Goal: Task Accomplishment & Management: Manage account settings

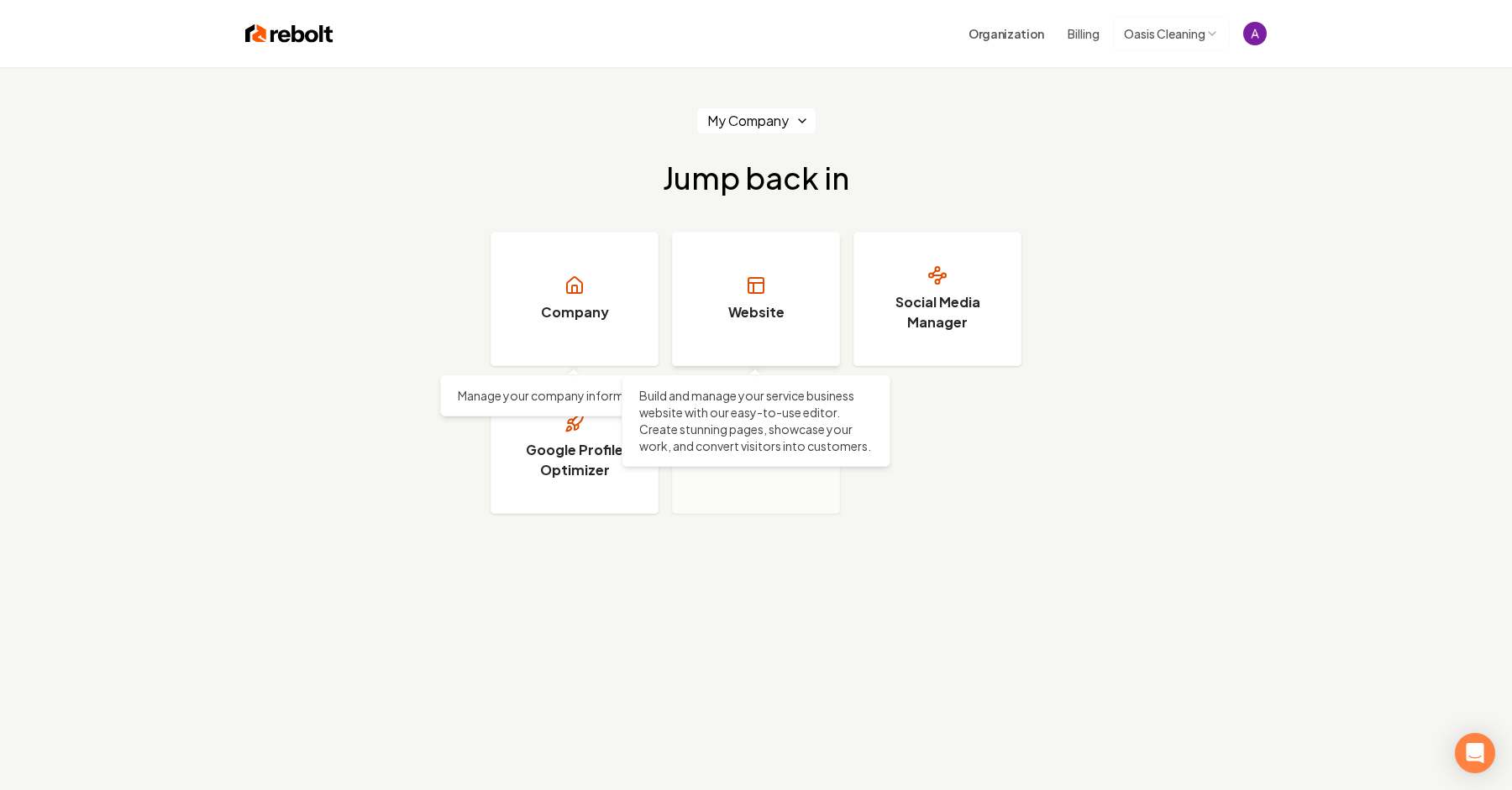
click at [750, 306] on h3 "Website" at bounding box center [756, 312] width 56 height 20
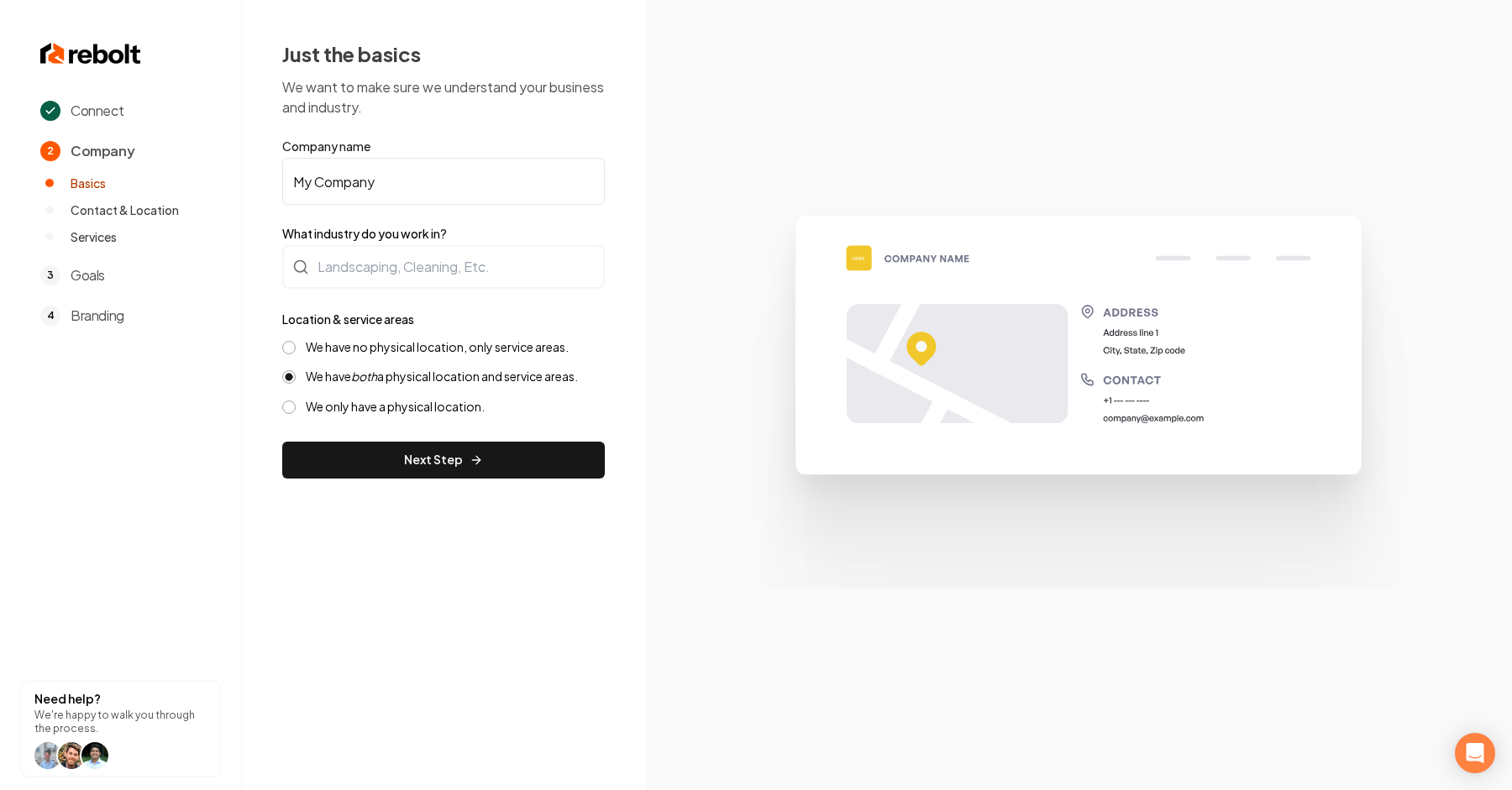
click at [89, 277] on span "Goals" at bounding box center [88, 275] width 35 height 20
click at [453, 461] on button "Next Step" at bounding box center [443, 460] width 323 height 37
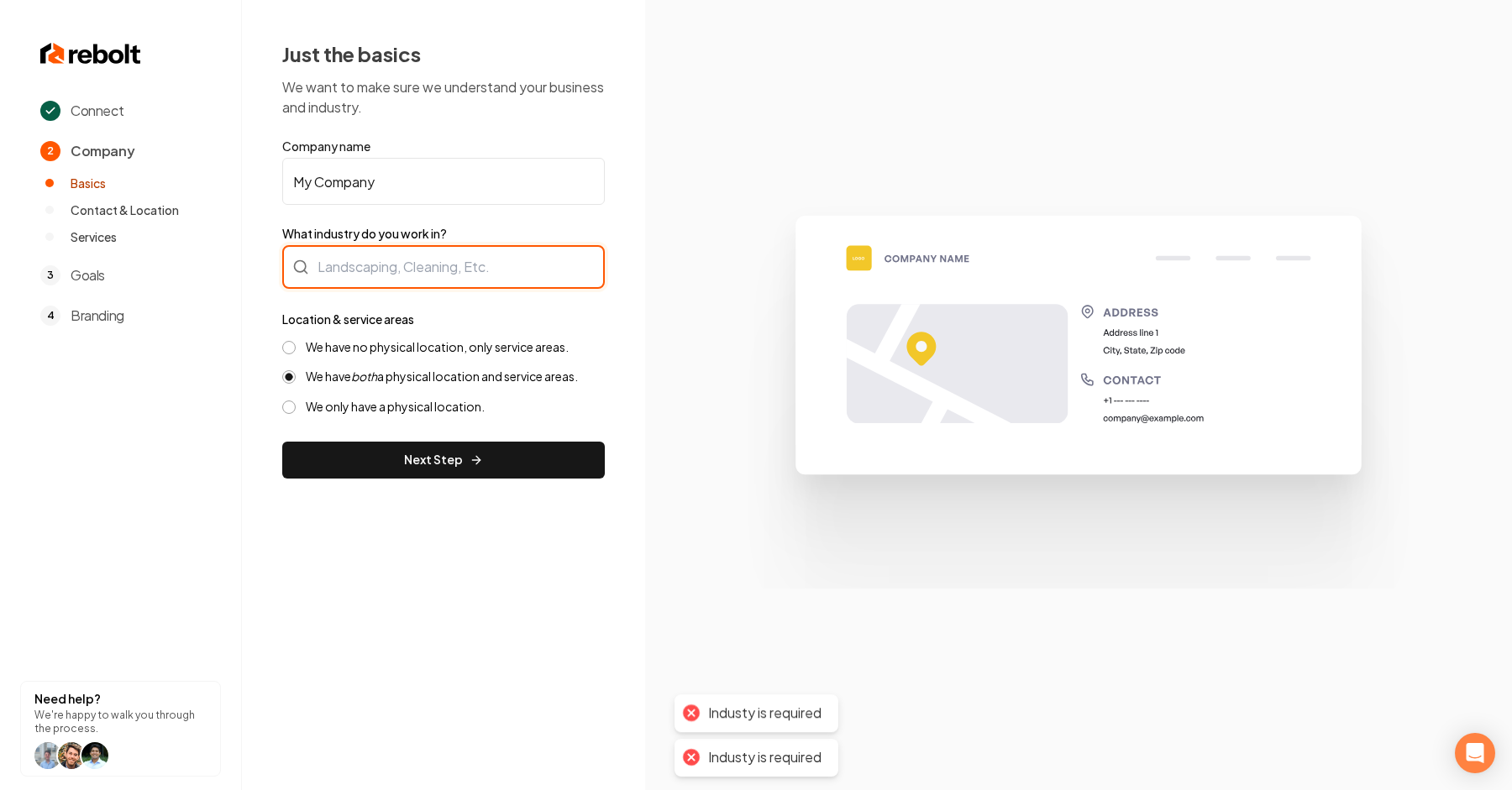
click at [409, 266] on div at bounding box center [443, 266] width 323 height 43
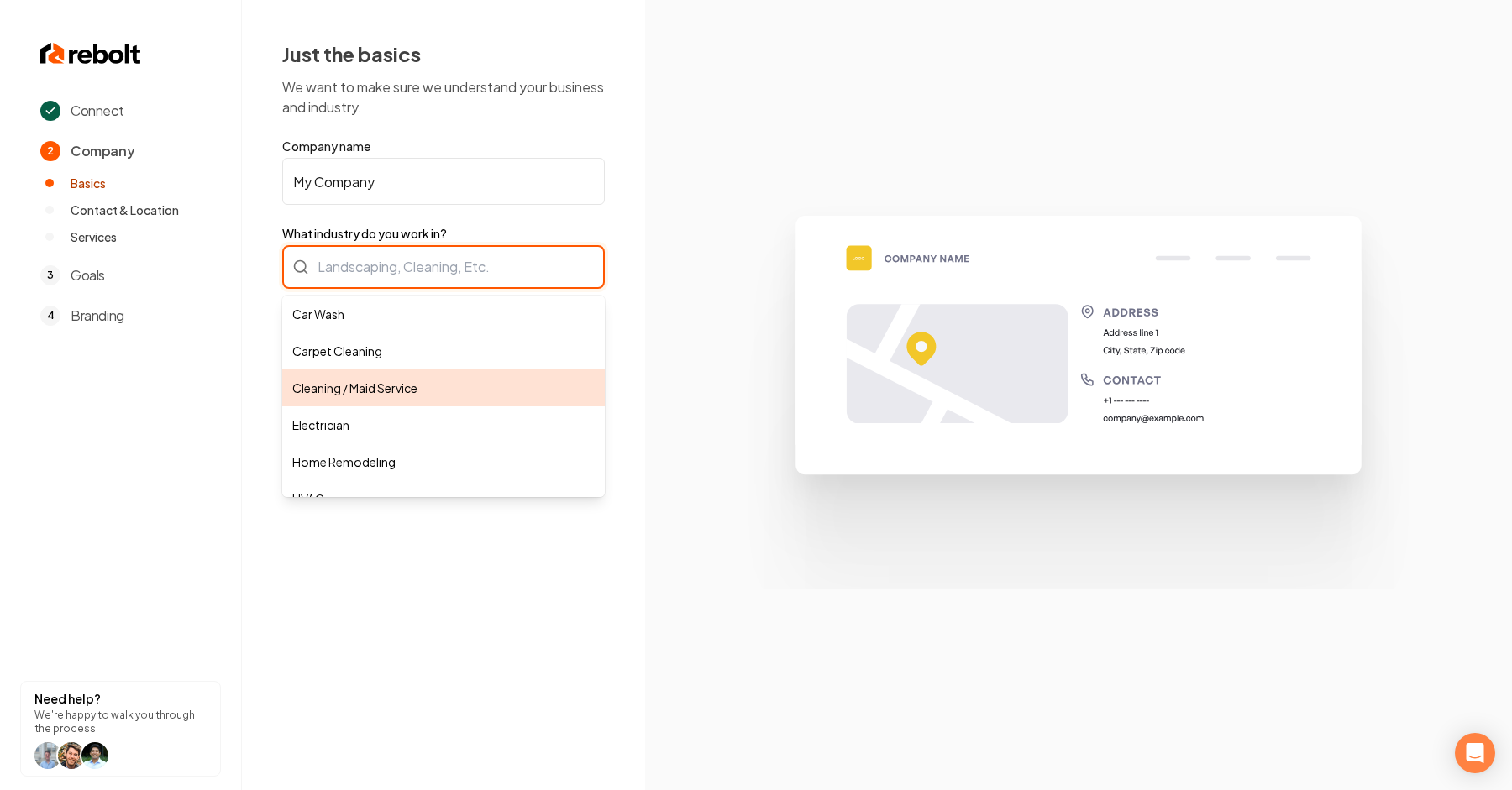
type input "Cleaning / Maid Service"
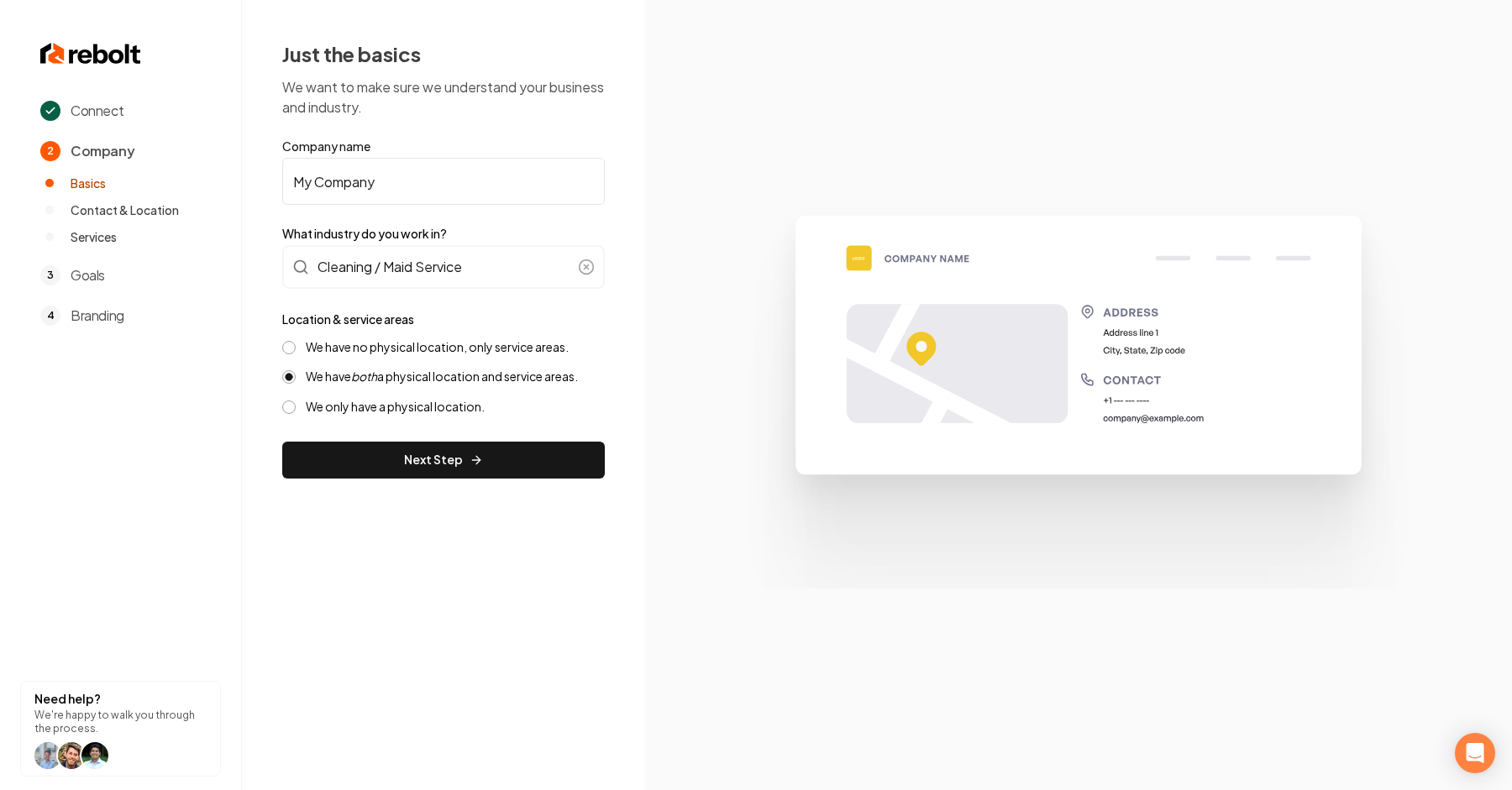
click at [411, 347] on label "We have no physical location, only service areas." at bounding box center [437, 347] width 263 height 16
click at [296, 347] on button "We have no physical location, only service areas." at bounding box center [289, 348] width 13 height 13
click at [435, 461] on button "Next Step" at bounding box center [443, 460] width 323 height 37
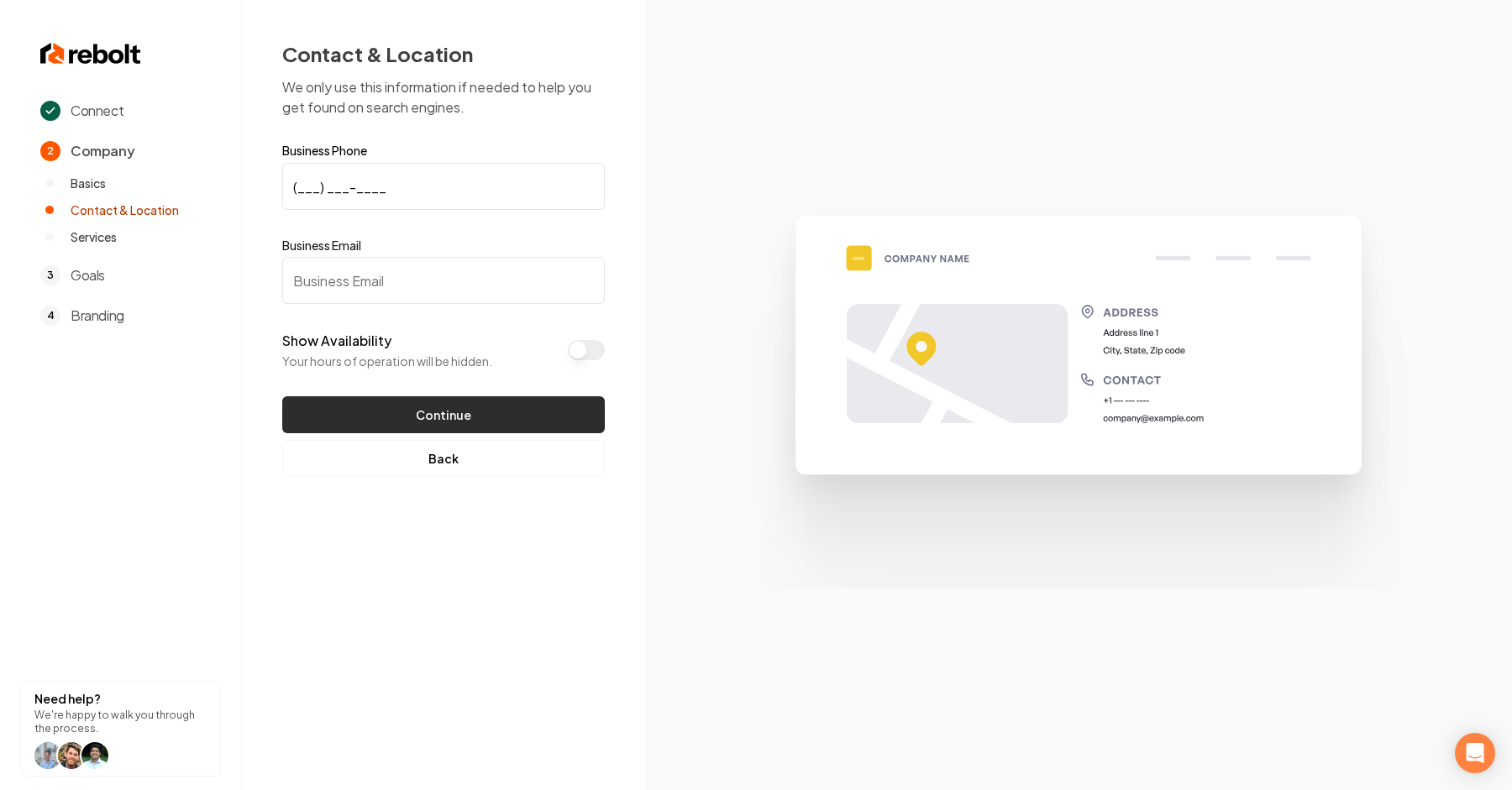
click at [440, 408] on button "Continue" at bounding box center [443, 414] width 323 height 37
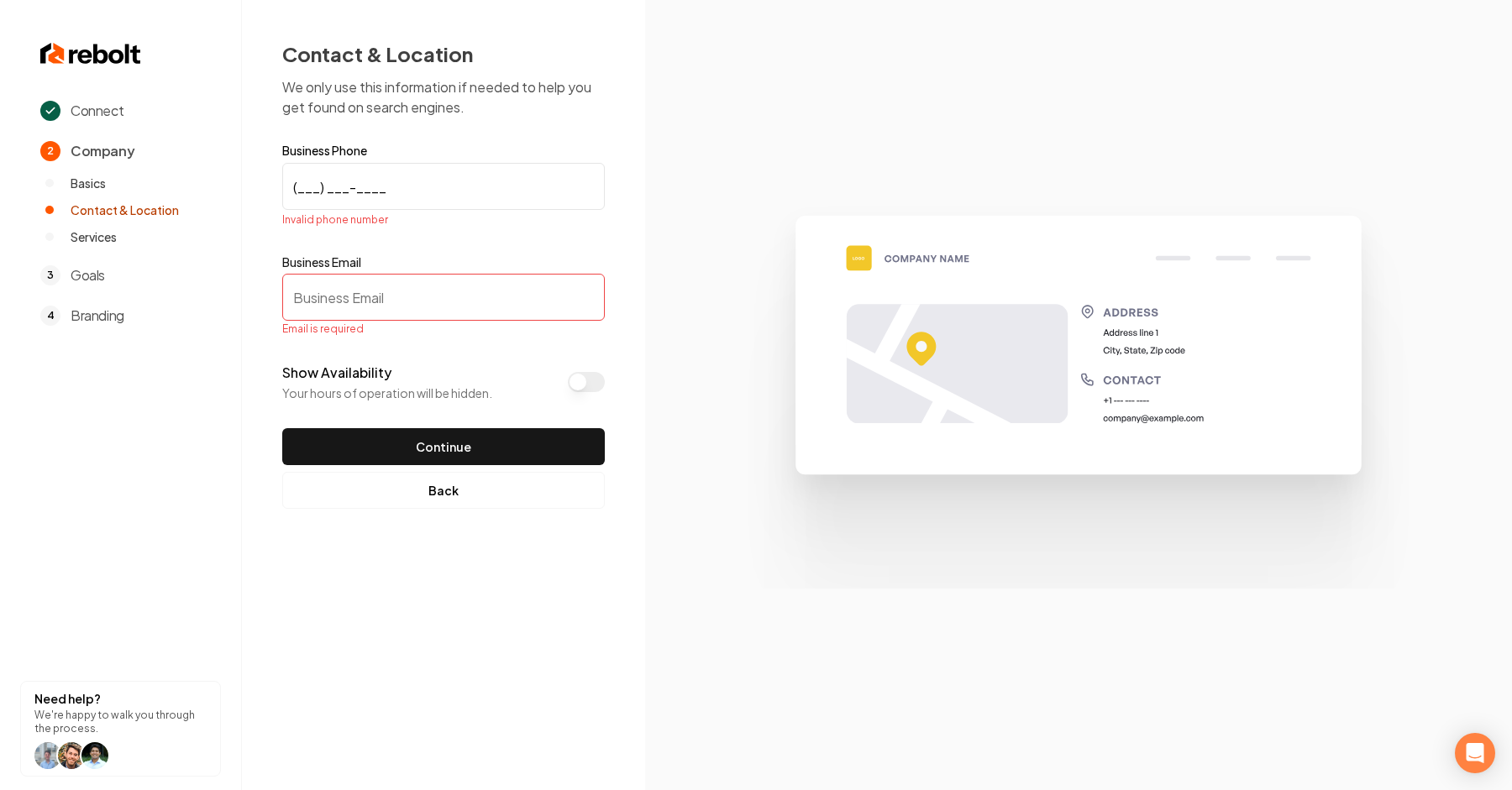
click at [54, 40] on img at bounding box center [91, 54] width 101 height 27
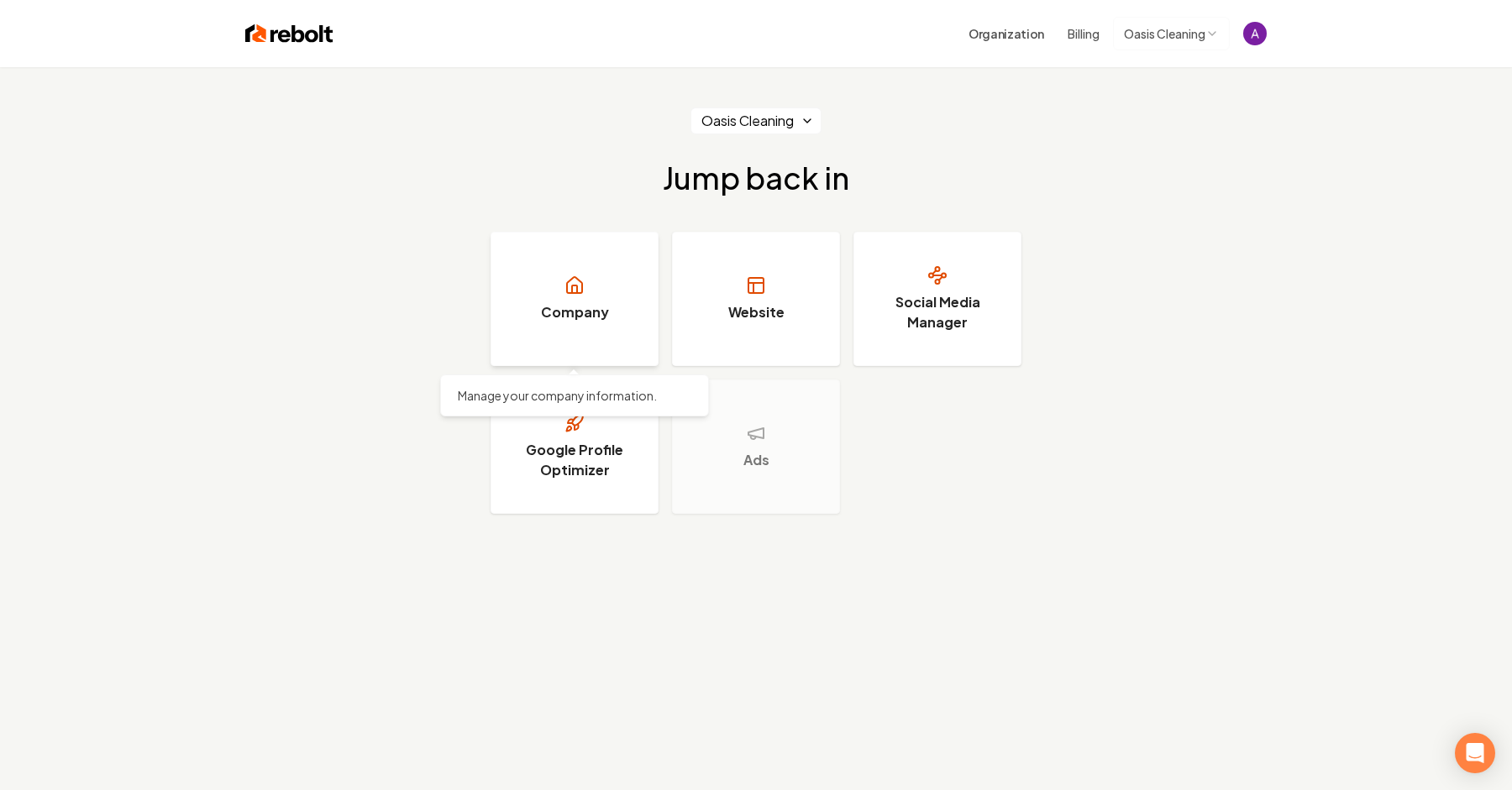
click at [586, 310] on h3 "Company" at bounding box center [574, 312] width 68 height 20
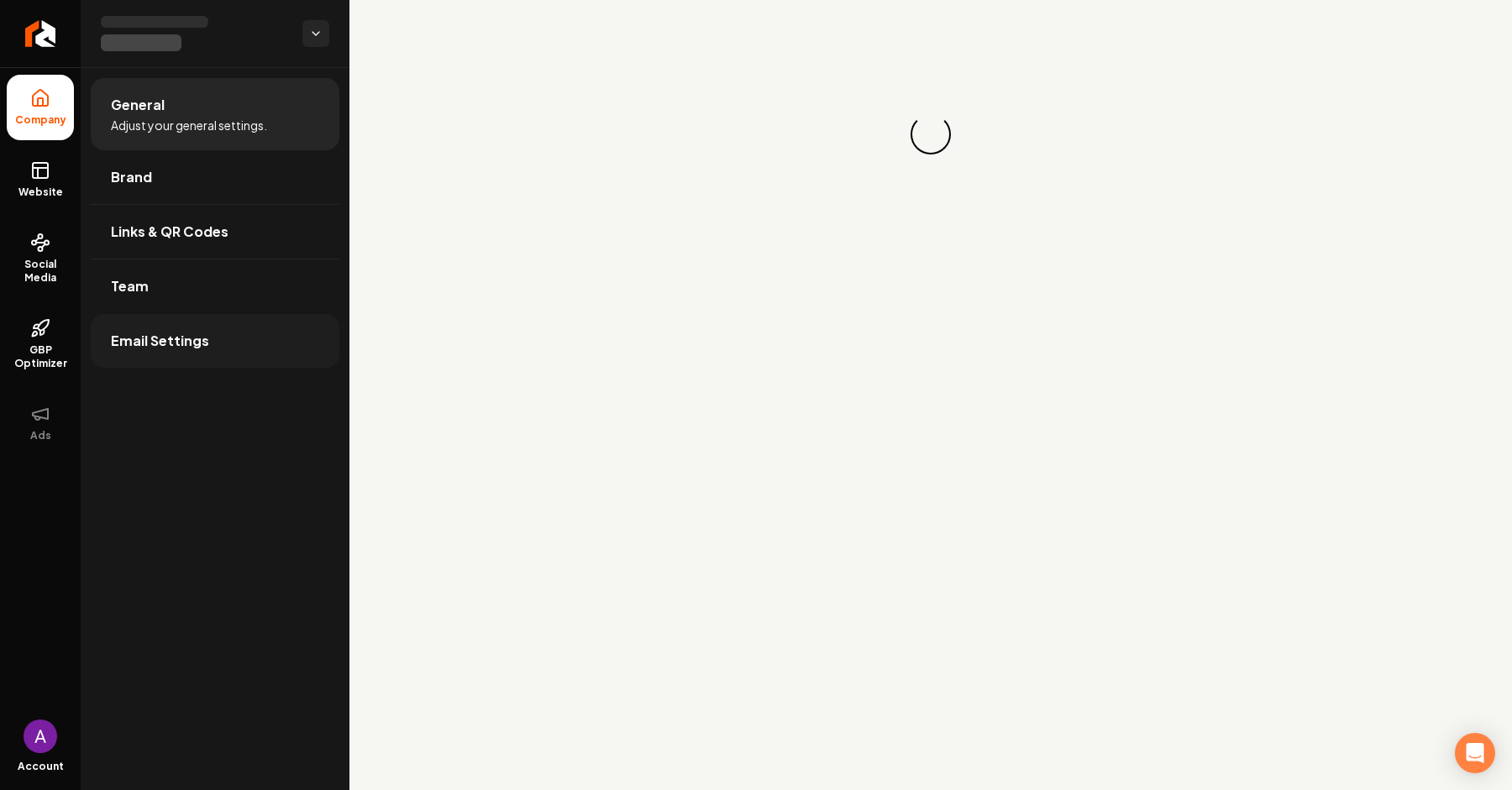
click at [167, 333] on span "Email Settings" at bounding box center [160, 340] width 98 height 20
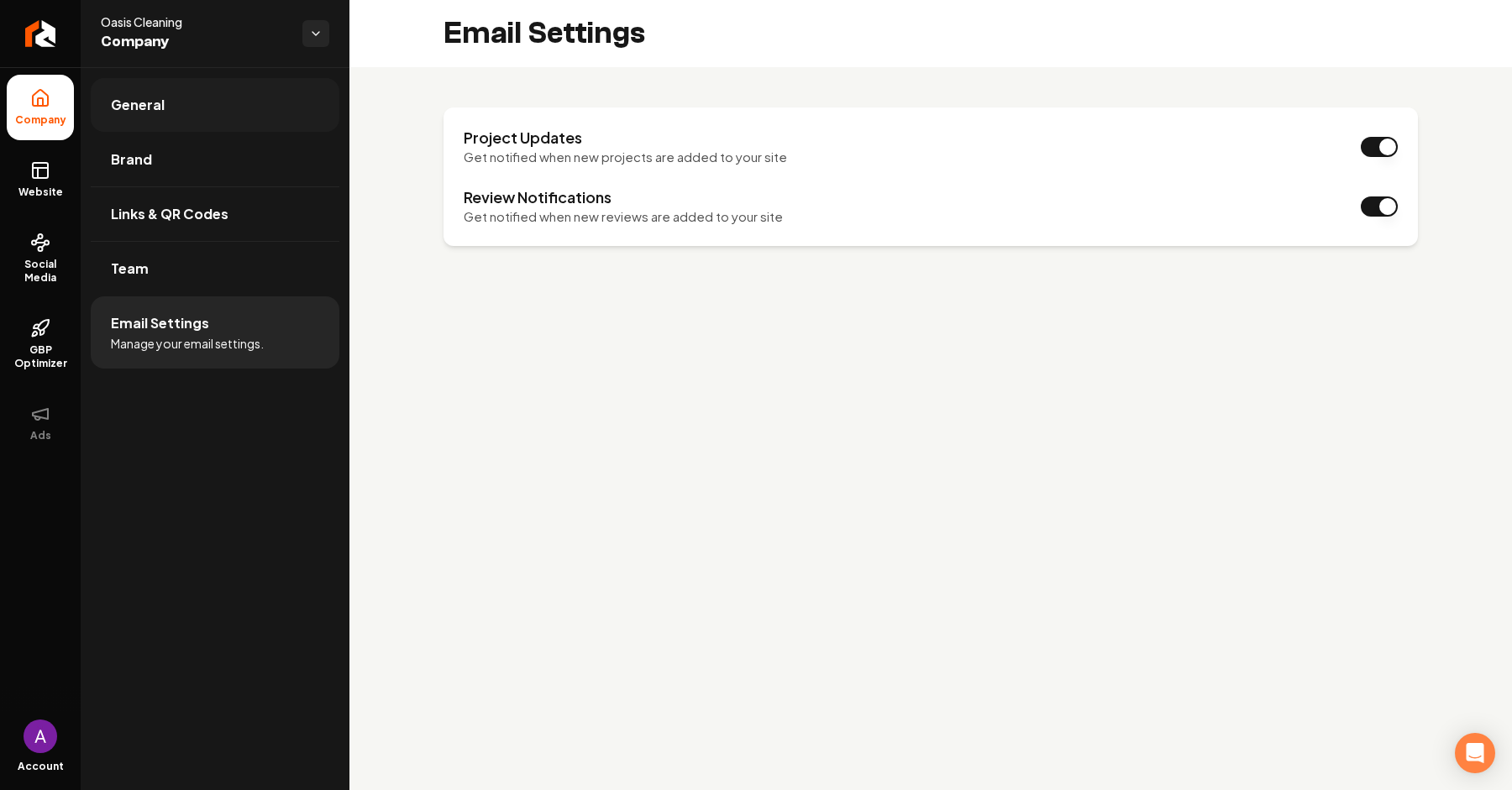
click at [194, 121] on link "General" at bounding box center [215, 105] width 249 height 54
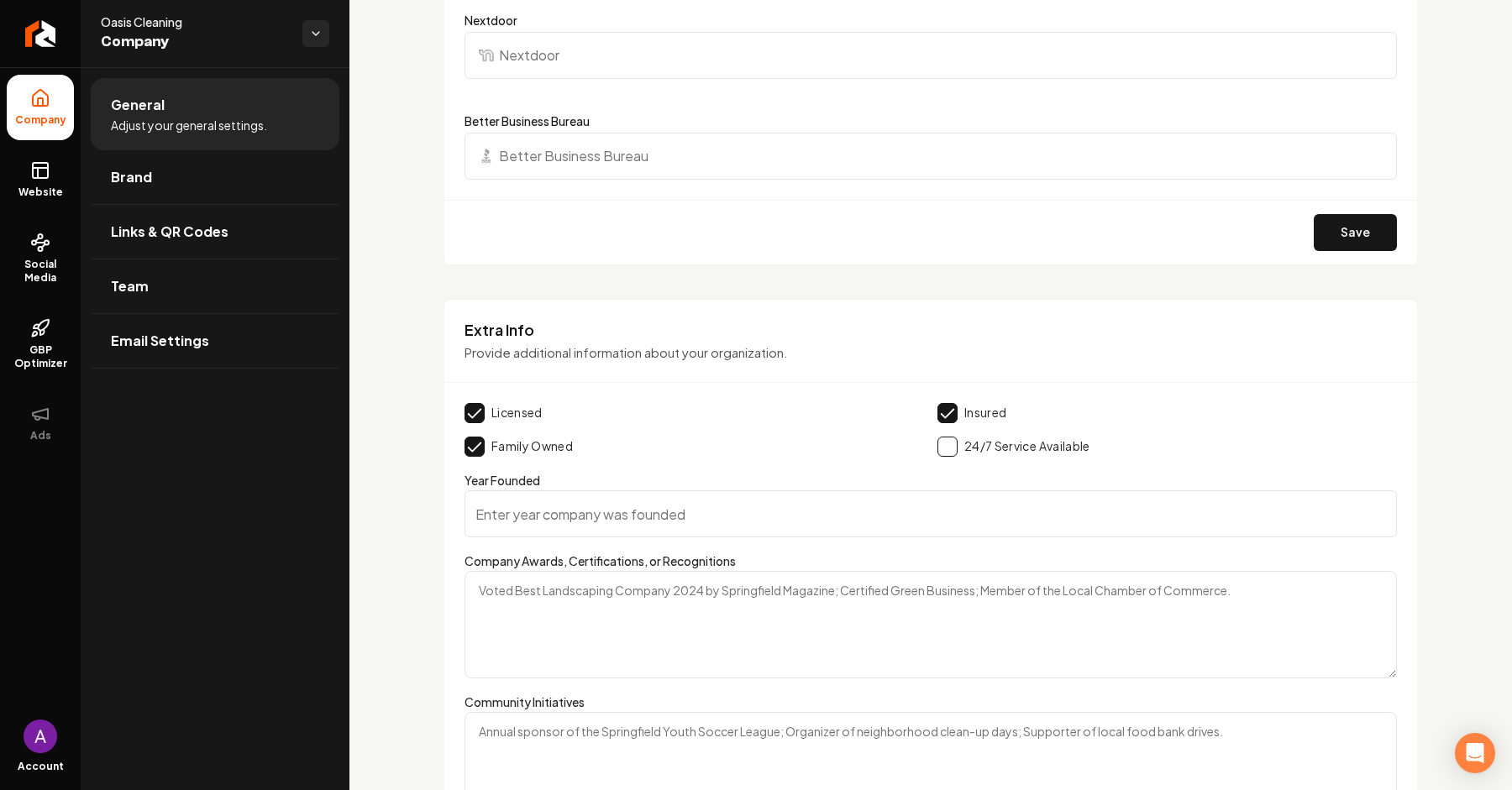
scroll to position [2597, 0]
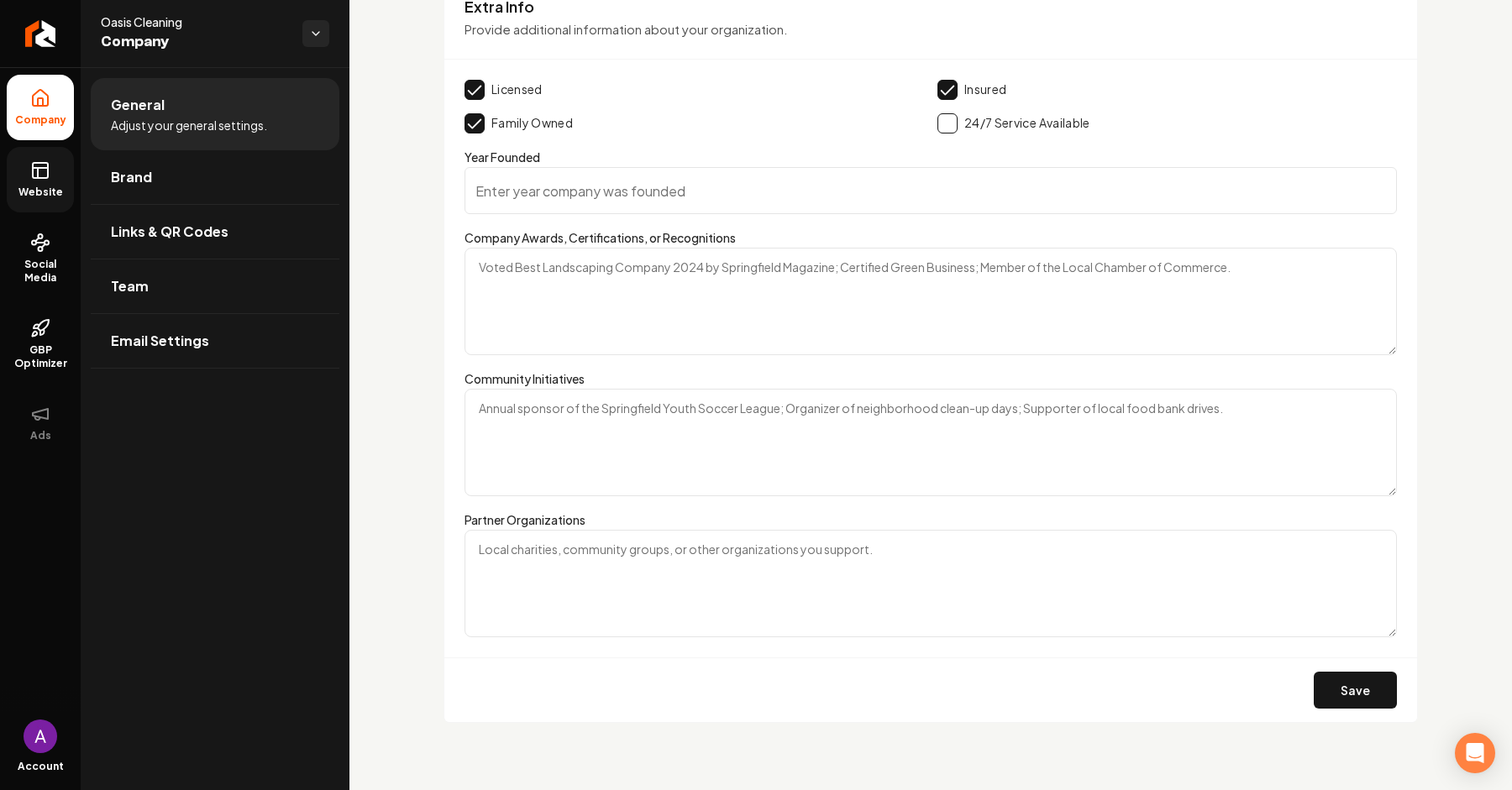
click at [42, 168] on icon at bounding box center [40, 168] width 15 height 0
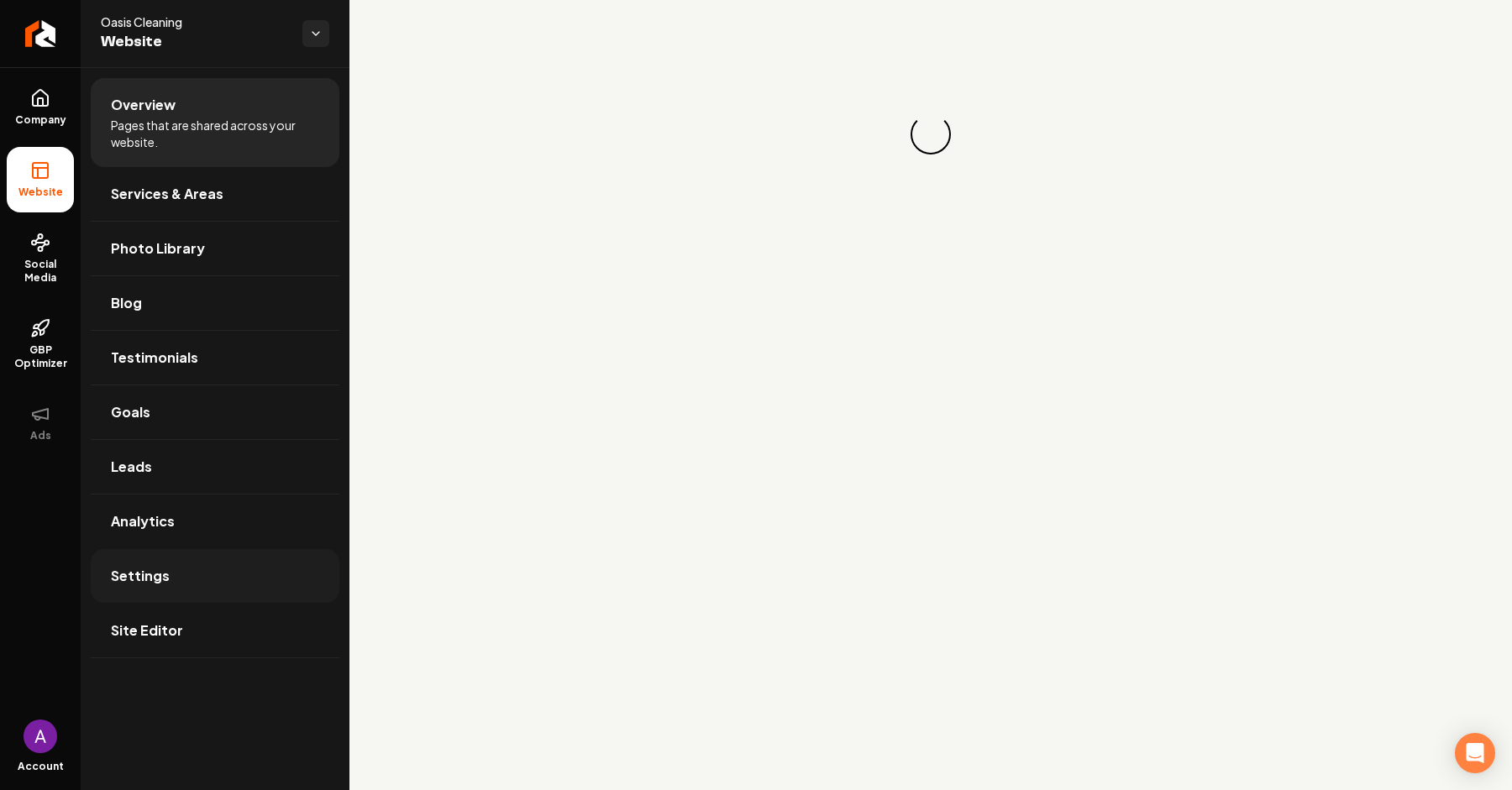
click at [189, 583] on link "Settings" at bounding box center [215, 576] width 249 height 54
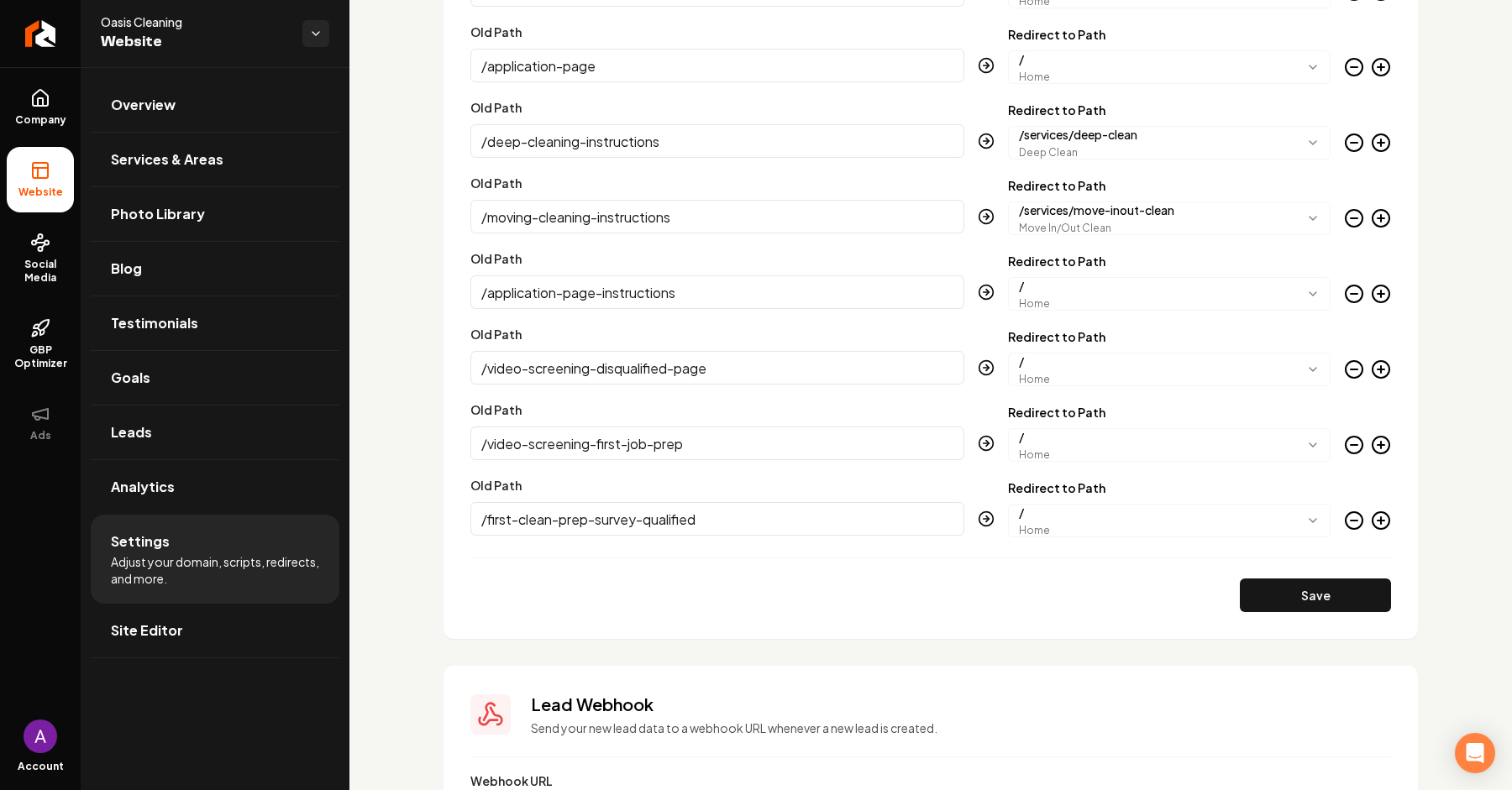
scroll to position [2368, 0]
